Goal: Transaction & Acquisition: Book appointment/travel/reservation

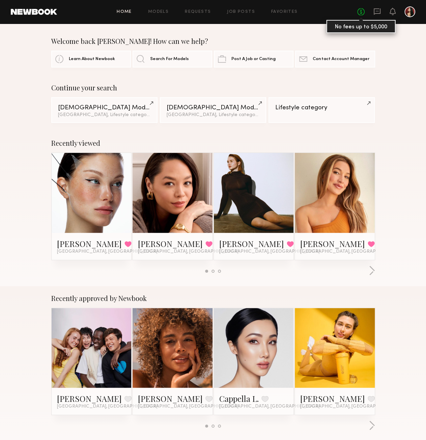
click at [361, 12] on link "No fees up to $5,000" at bounding box center [360, 11] width 7 height 7
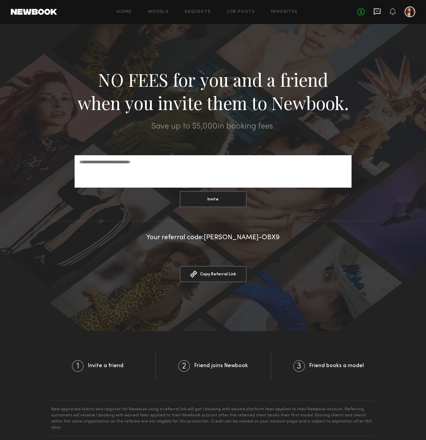
click at [374, 13] on icon at bounding box center [377, 11] width 7 height 6
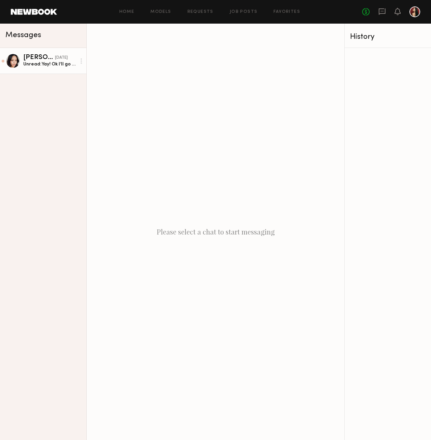
click at [45, 59] on div "Danielle A." at bounding box center [39, 57] width 32 height 7
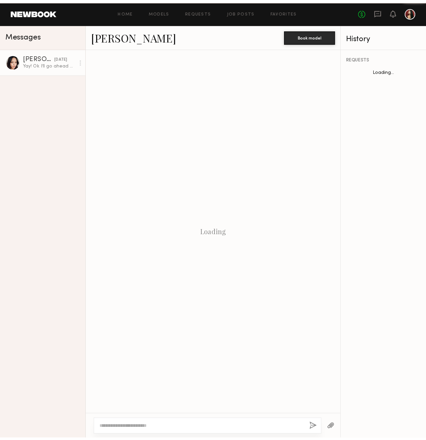
scroll to position [148, 0]
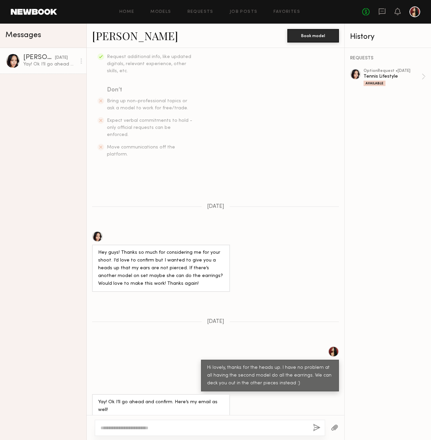
click at [118, 12] on div "Home Models Requests Job Posts Favorites Sign Out" at bounding box center [209, 12] width 305 height 4
click at [160, 12] on link "Models" at bounding box center [160, 12] width 21 height 4
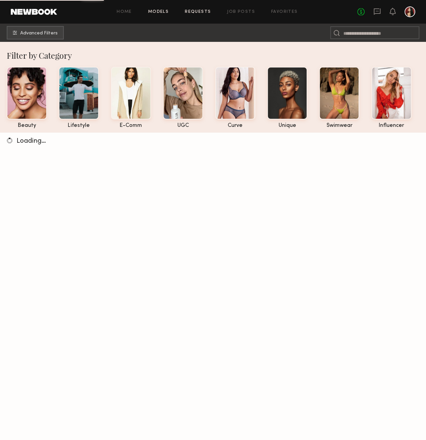
click at [194, 12] on link "Requests" at bounding box center [198, 12] width 26 height 4
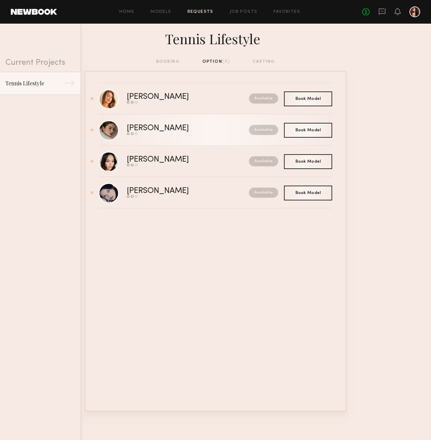
click at [188, 133] on div "Send request Model response Book model" at bounding box center [173, 133] width 92 height 3
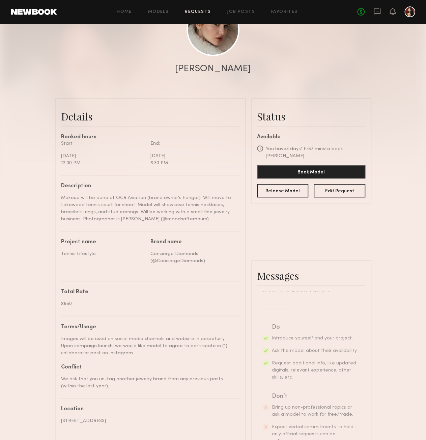
scroll to position [34, 0]
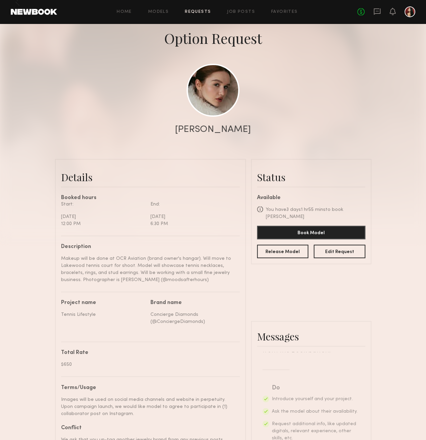
click at [197, 12] on link "Requests" at bounding box center [198, 12] width 26 height 4
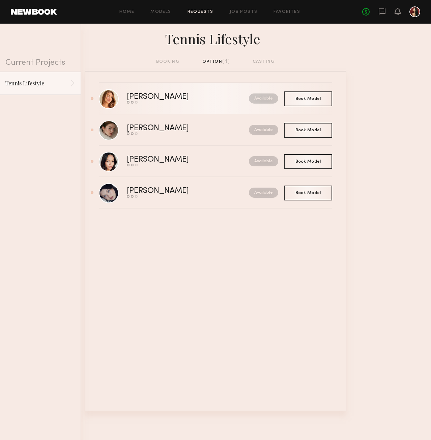
click at [152, 97] on div "Karissa Y." at bounding box center [173, 97] width 92 height 8
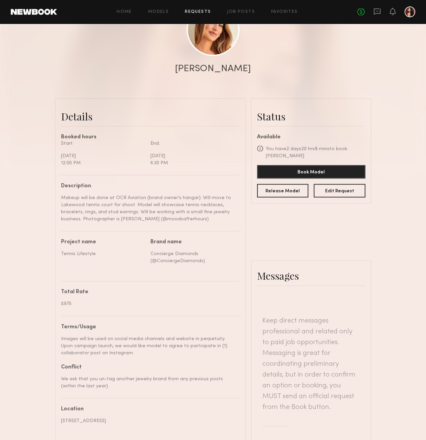
scroll to position [78, 0]
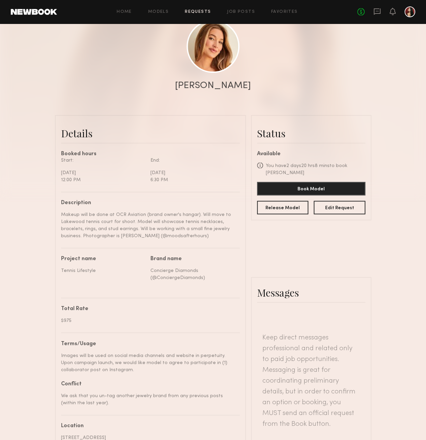
click at [192, 8] on div "Home Models Requests Job Posts Favorites Sign Out No fees up to $5,000" at bounding box center [236, 11] width 358 height 11
click at [192, 13] on link "Requests" at bounding box center [198, 12] width 26 height 4
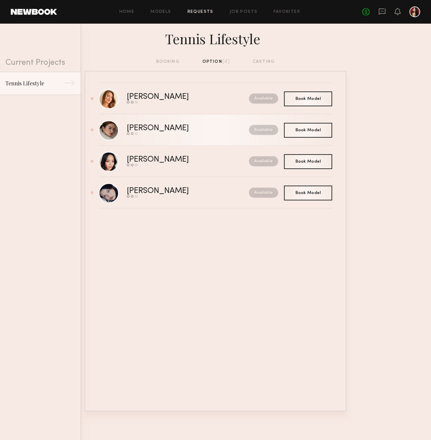
click at [143, 131] on div "Olga N." at bounding box center [173, 128] width 92 height 8
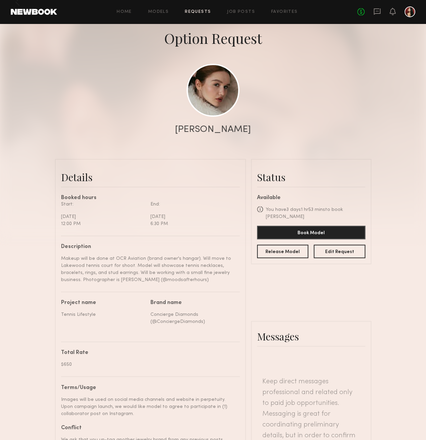
scroll to position [67, 0]
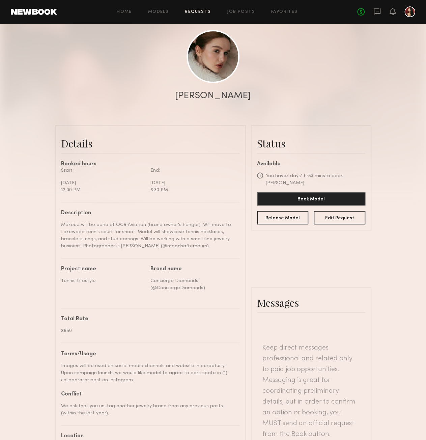
click at [205, 12] on link "Requests" at bounding box center [198, 12] width 26 height 4
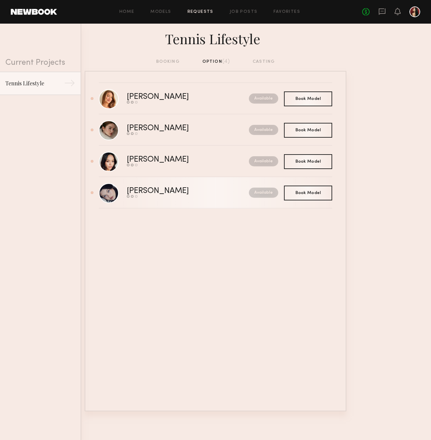
click at [151, 197] on div "Send request Model response Book model" at bounding box center [173, 196] width 92 height 3
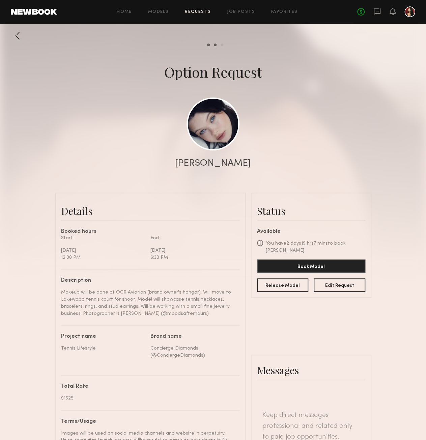
scroll to position [34, 0]
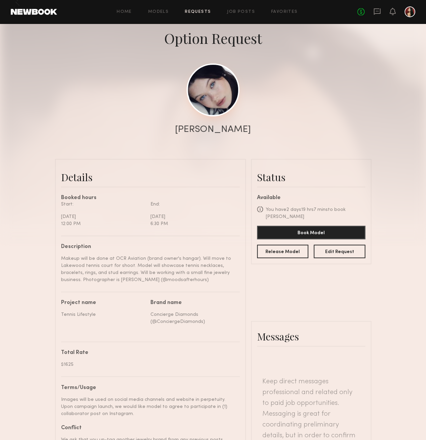
click at [219, 98] on link at bounding box center [212, 89] width 53 height 53
click at [194, 11] on link "Requests" at bounding box center [198, 12] width 26 height 4
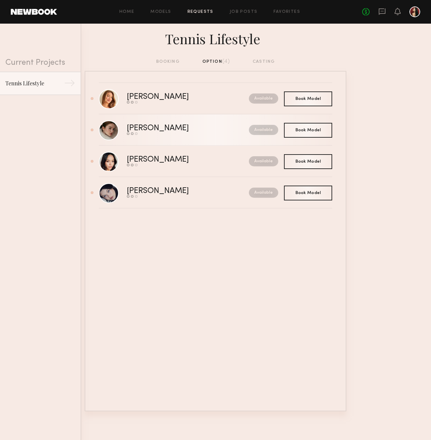
click at [141, 129] on div "Olga N." at bounding box center [173, 128] width 92 height 8
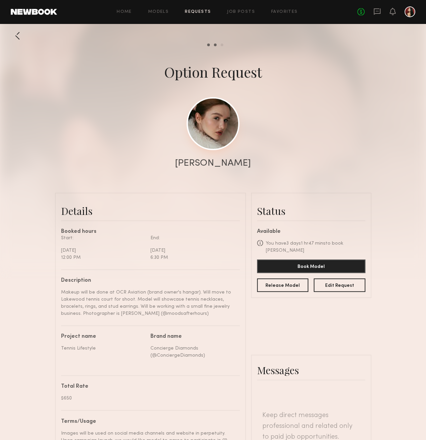
click at [212, 137] on link at bounding box center [212, 123] width 53 height 53
click at [303, 262] on button "Book Model" at bounding box center [311, 265] width 108 height 13
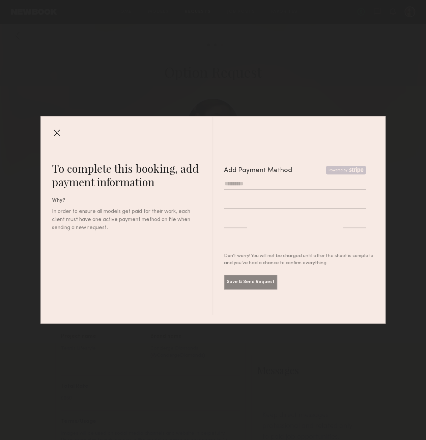
click at [55, 130] on div at bounding box center [56, 132] width 11 height 11
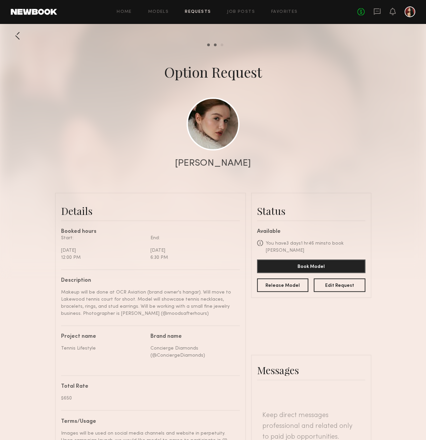
click at [16, 37] on div at bounding box center [17, 35] width 13 height 13
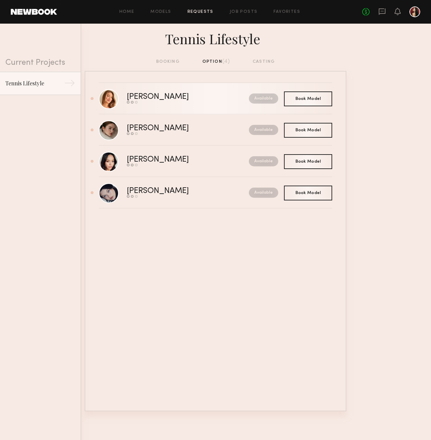
click at [162, 95] on div "Karissa Y." at bounding box center [173, 97] width 92 height 8
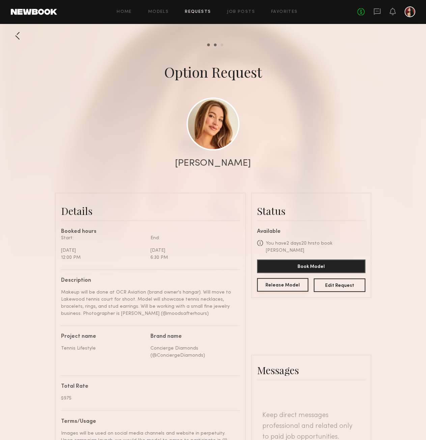
click at [278, 284] on button "Release Model" at bounding box center [283, 284] width 52 height 13
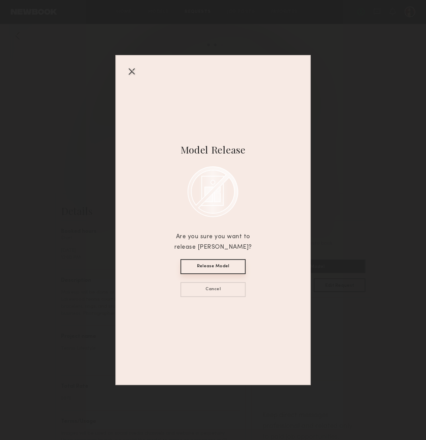
click at [220, 265] on button "Release Model" at bounding box center [212, 266] width 65 height 15
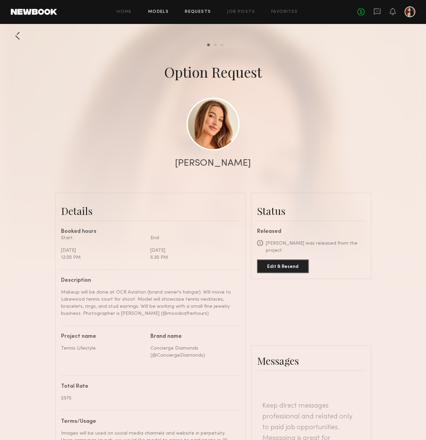
click at [161, 11] on link "Models" at bounding box center [158, 12] width 21 height 4
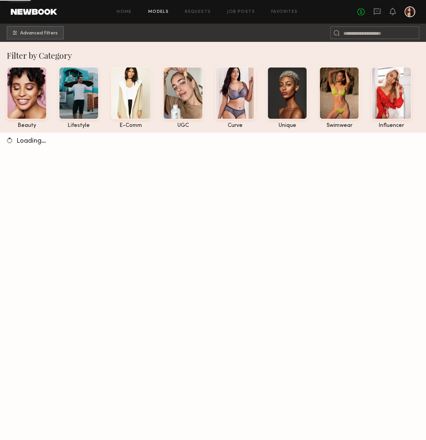
click at [184, 10] on div "Home Models Requests Job Posts Favorites Sign Out" at bounding box center [207, 12] width 300 height 4
click at [200, 12] on link "Requests" at bounding box center [198, 12] width 26 height 4
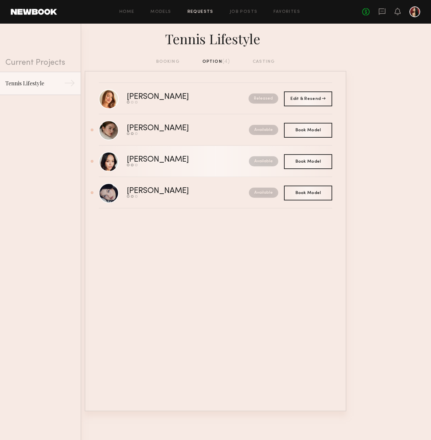
click at [197, 166] on div "Send request Model response Book model" at bounding box center [173, 165] width 92 height 3
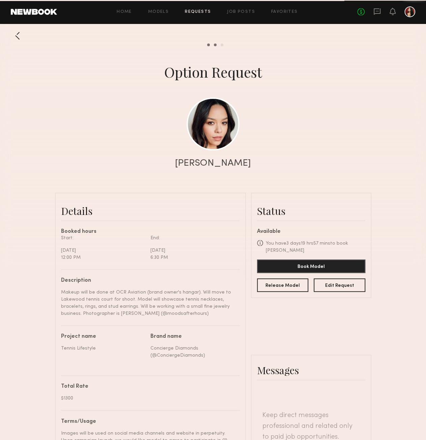
scroll to position [399, 0]
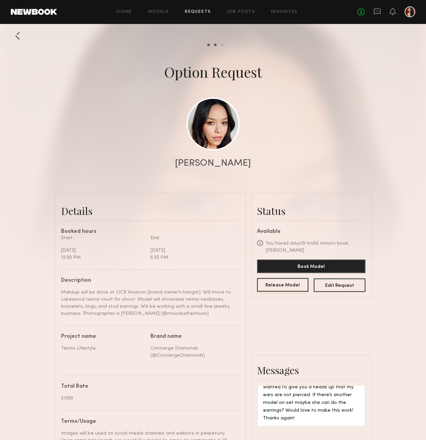
click at [285, 287] on button "Release Model" at bounding box center [283, 284] width 52 height 13
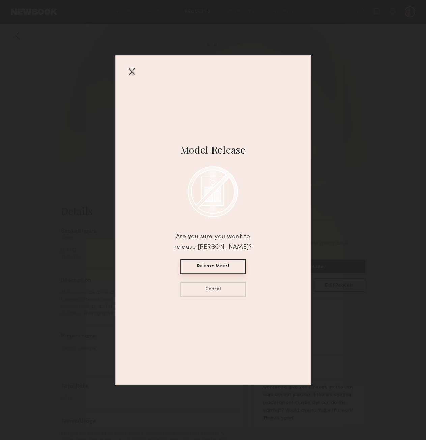
click at [212, 265] on button "Release Model" at bounding box center [212, 266] width 65 height 15
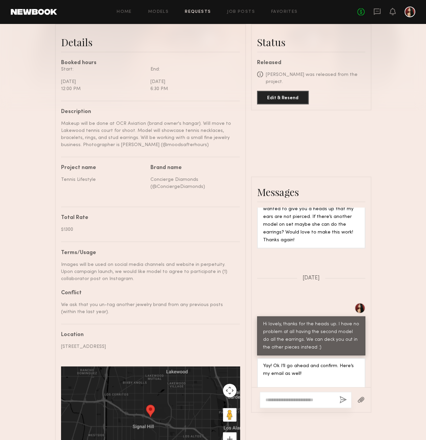
scroll to position [399, 0]
click at [302, 403] on textarea at bounding box center [299, 399] width 68 height 7
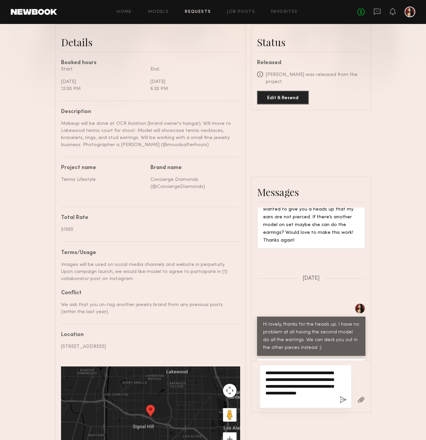
click at [325, 384] on textarea "**********" at bounding box center [299, 386] width 69 height 34
click at [291, 391] on textarea "**********" at bounding box center [299, 386] width 69 height 34
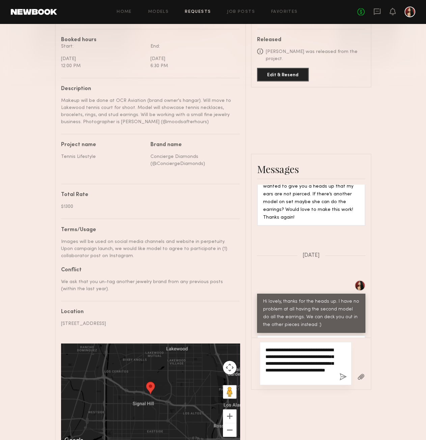
scroll to position [202, 0]
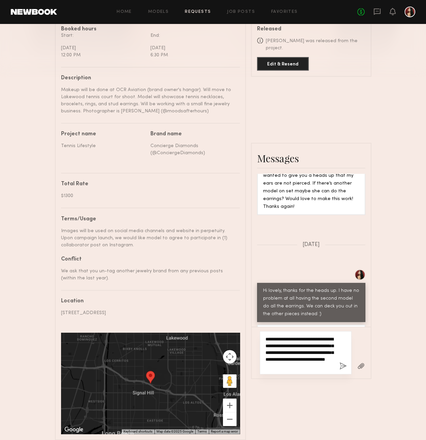
click at [326, 368] on textarea "**********" at bounding box center [299, 352] width 69 height 34
click at [274, 363] on textarea "**********" at bounding box center [299, 352] width 69 height 34
click at [279, 369] on textarea "**********" at bounding box center [299, 352] width 69 height 34
click at [324, 369] on textarea "**********" at bounding box center [299, 352] width 69 height 34
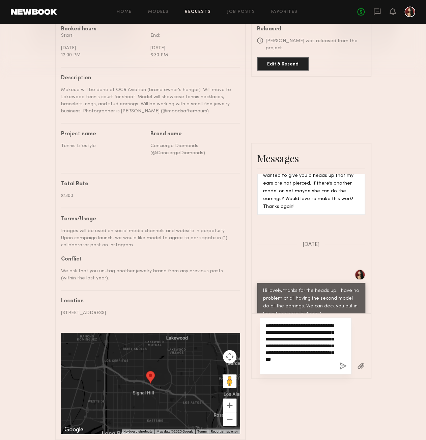
type textarea "**********"
click at [343, 370] on button "button" at bounding box center [342, 366] width 7 height 8
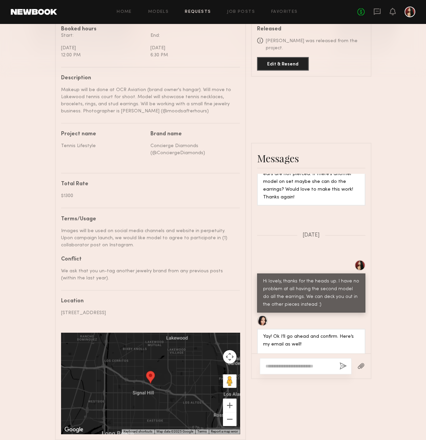
scroll to position [398, 0]
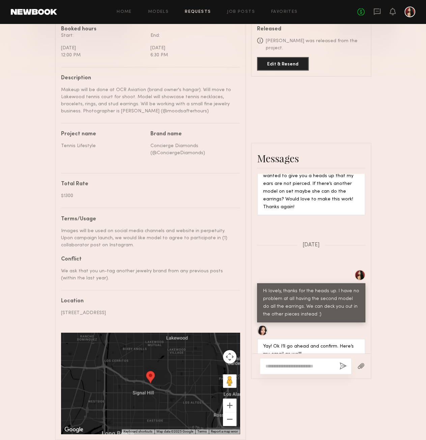
click at [193, 11] on link "Requests" at bounding box center [198, 12] width 26 height 4
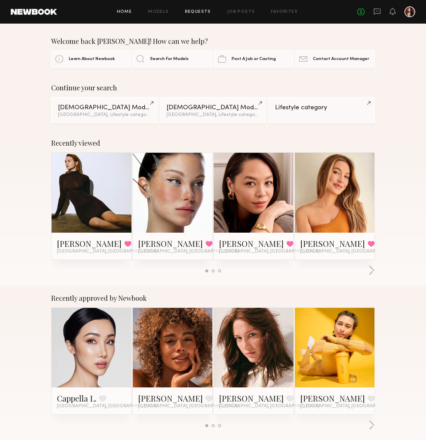
click at [204, 13] on link "Requests" at bounding box center [198, 12] width 26 height 4
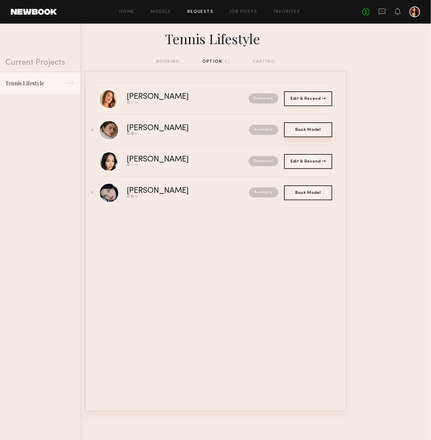
click at [314, 132] on div "Book Model Book" at bounding box center [308, 129] width 48 height 15
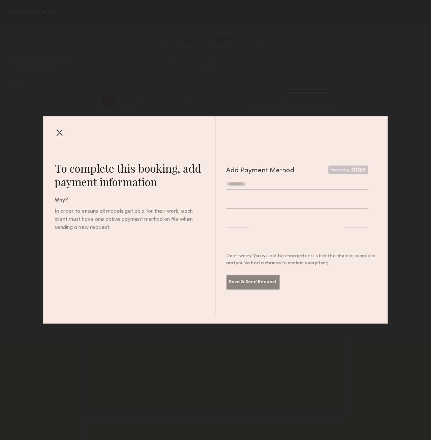
click at [252, 183] on input "text" at bounding box center [298, 184] width 142 height 11
type input "*********"
click at [254, 279] on button "Save & Send Request" at bounding box center [253, 281] width 53 height 15
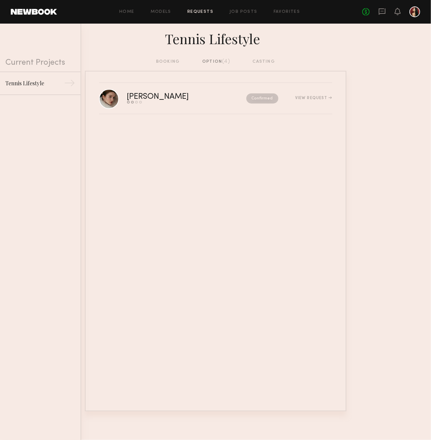
click at [211, 60] on div "option (4)" at bounding box center [216, 61] width 28 height 7
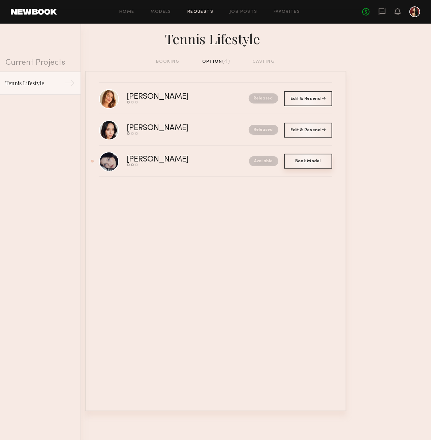
click at [320, 160] on span "Book Model" at bounding box center [308, 161] width 26 height 4
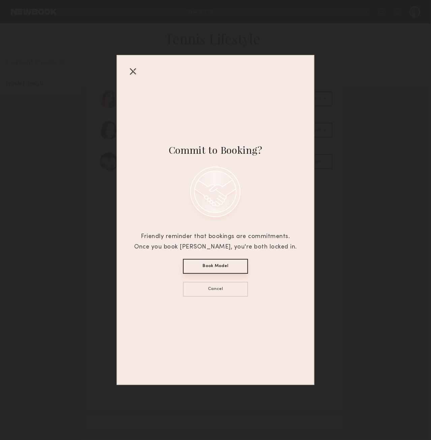
click at [216, 263] on button "Book Model" at bounding box center [215, 266] width 65 height 15
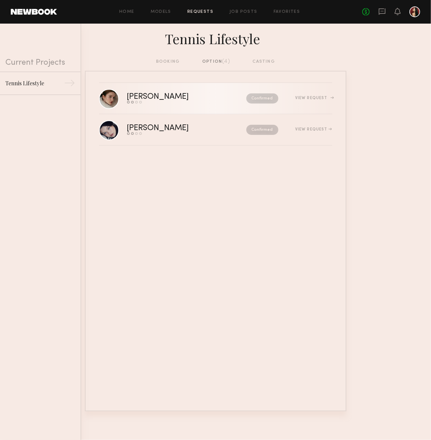
click at [167, 102] on div "Send request Model response Review hours worked Pay model" at bounding box center [172, 102] width 91 height 3
